Goal: Information Seeking & Learning: Find contact information

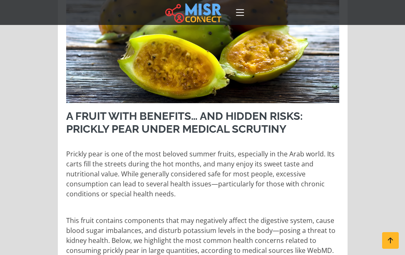
scroll to position [291, 0]
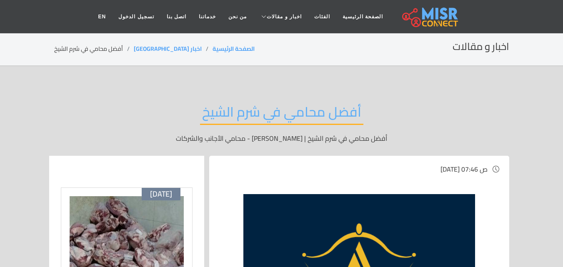
click at [338, 115] on h2 "أفضل محامي في شرم الشيخ" at bounding box center [281, 114] width 163 height 21
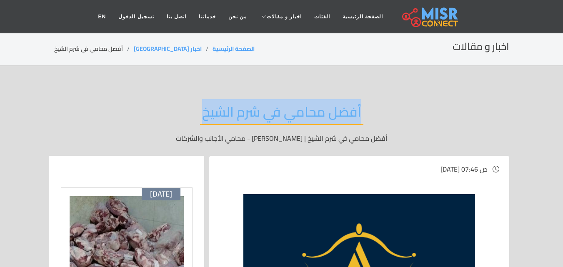
click at [338, 115] on h2 "أفضل محامي في شرم الشيخ" at bounding box center [281, 114] width 163 height 21
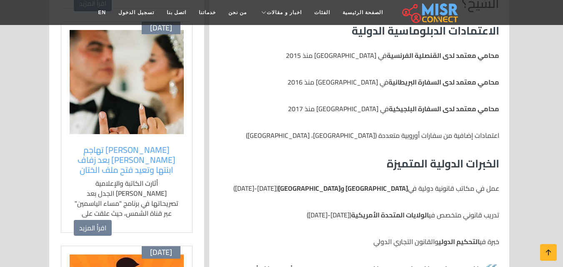
scroll to position [500, 0]
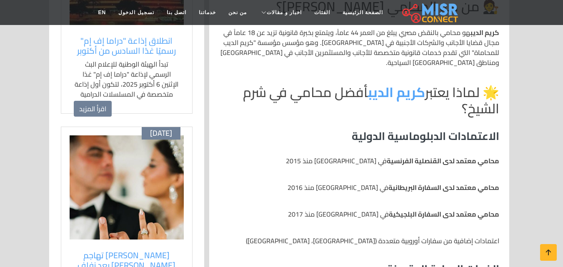
click at [494, 154] on strong "محامي معتمد لدى القنصلية الفرنسية" at bounding box center [442, 160] width 112 height 12
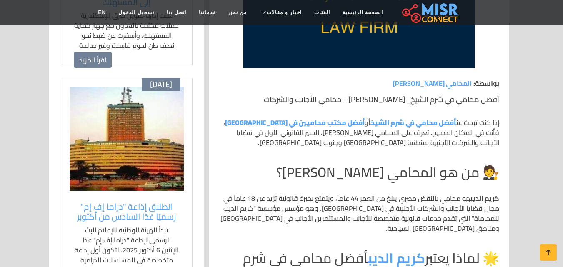
scroll to position [333, 0]
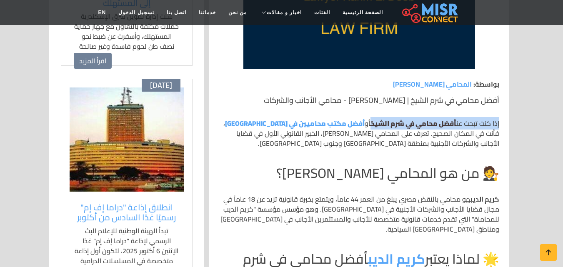
drag, startPoint x: 500, startPoint y: 123, endPoint x: 365, endPoint y: 122, distance: 135.3
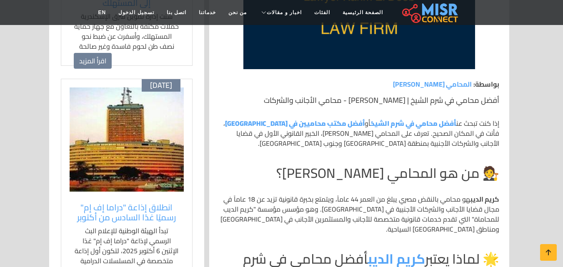
drag, startPoint x: 363, startPoint y: 123, endPoint x: 455, endPoint y: 121, distance: 92.5
click at [455, 121] on p "إذا كنت تبحث عن أفضل محامي في شرم الشيخ أو أفضل مكتب محاميين في [GEOGRAPHIC_DAT…" at bounding box center [359, 133] width 280 height 30
copy p "أفضل محامي في شرم الشيخ"
